Goal: Task Accomplishment & Management: Manage account settings

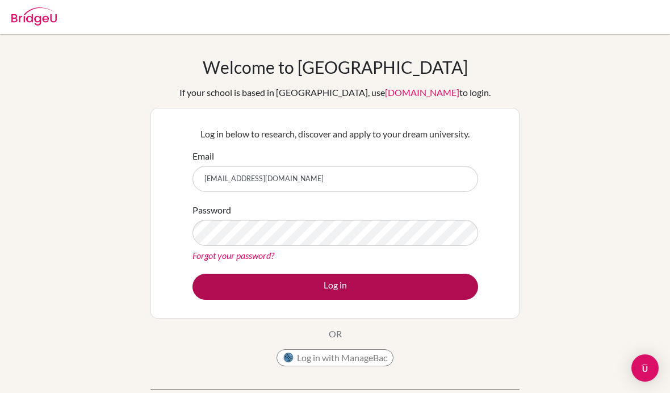
click at [374, 279] on button "Log in" at bounding box center [335, 287] width 286 height 26
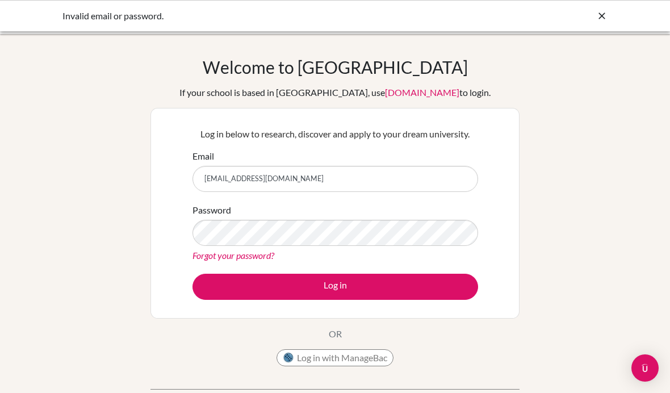
drag, startPoint x: 279, startPoint y: 176, endPoint x: 229, endPoint y: 178, distance: 50.0
click at [229, 178] on input "Zechafiq@cas.ac.ma" at bounding box center [335, 179] width 286 height 26
click at [280, 177] on input "Zechafiq@cas.ac.ma" at bounding box center [335, 179] width 286 height 26
click at [280, 178] on input "Zechafiq@cas.ac.ma" at bounding box center [335, 179] width 286 height 26
click at [573, 118] on div "Welcome to BridgeU If your school is based in China, use app.bridge-u.com.cn to…" at bounding box center [335, 242] width 670 height 371
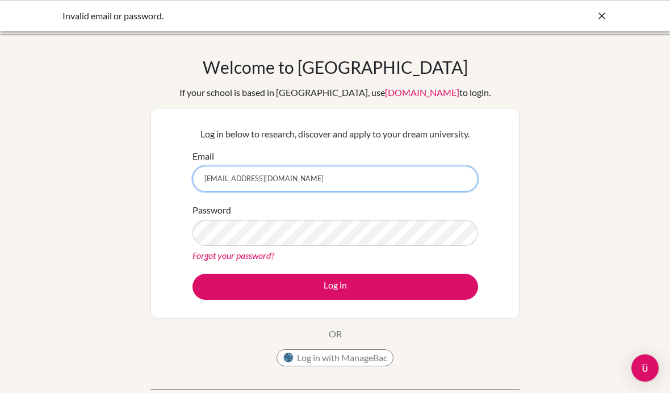
click at [270, 179] on input "Zechafiq@cas.ac.ma" at bounding box center [335, 179] width 286 height 26
drag, startPoint x: 270, startPoint y: 178, endPoint x: 206, endPoint y: 175, distance: 64.2
click at [206, 175] on input "Zechafiq@cas.ac.ma" at bounding box center [335, 179] width 286 height 26
click at [206, 178] on input "Zechafiq@cas.ac.ma" at bounding box center [335, 179] width 286 height 26
drag, startPoint x: 208, startPoint y: 179, endPoint x: 268, endPoint y: 179, distance: 60.2
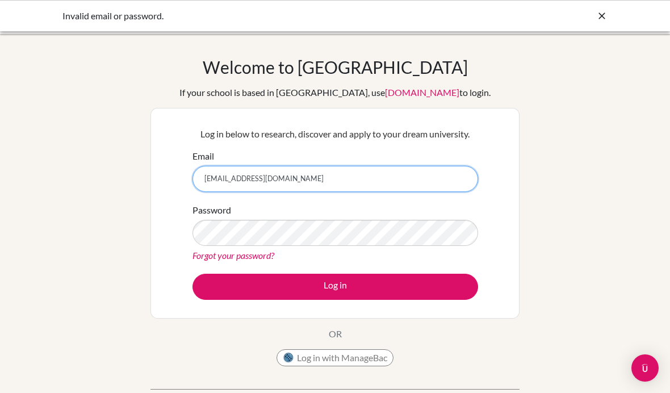
click at [268, 179] on input "Zechafiq@cas.ac.ma" at bounding box center [335, 179] width 286 height 26
type input "Zainebelf25@gmail.com"
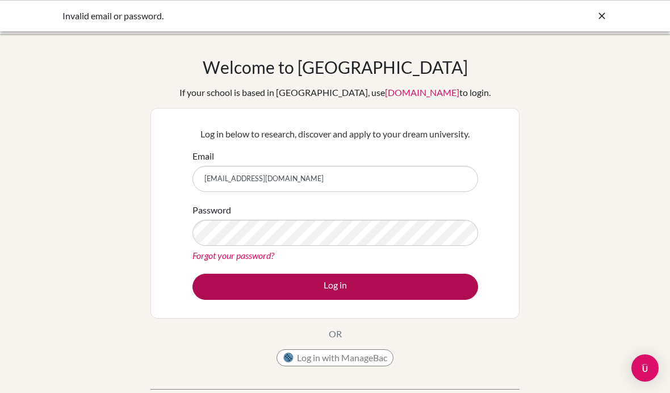
click at [409, 287] on button "Log in" at bounding box center [335, 287] width 286 height 26
click at [456, 292] on button "Log in" at bounding box center [335, 287] width 286 height 26
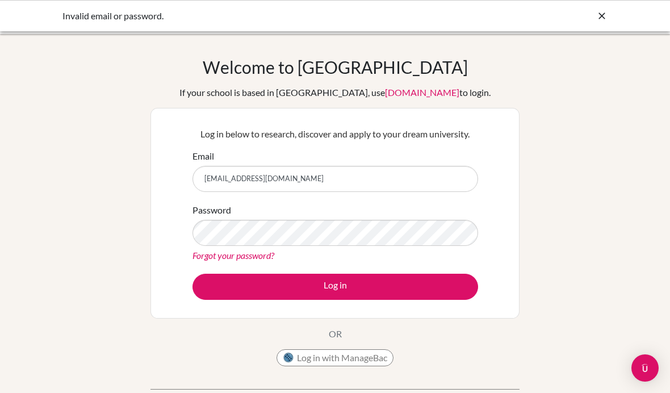
drag, startPoint x: 336, startPoint y: 175, endPoint x: 229, endPoint y: 167, distance: 107.6
click at [229, 167] on input "[EMAIL_ADDRESS][DOMAIN_NAME]" at bounding box center [335, 179] width 286 height 26
click at [290, 180] on input "[EMAIL_ADDRESS][DOMAIN_NAME]" at bounding box center [335, 179] width 286 height 26
